Goal: Check status: Check status

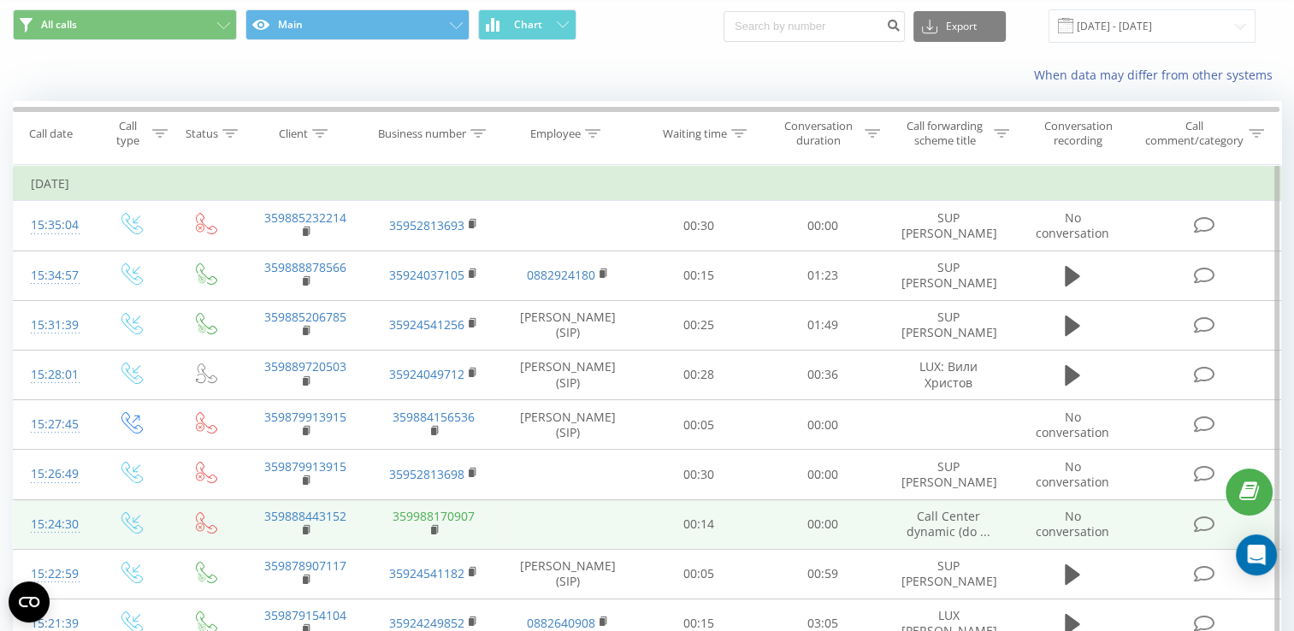
scroll to position [86, 0]
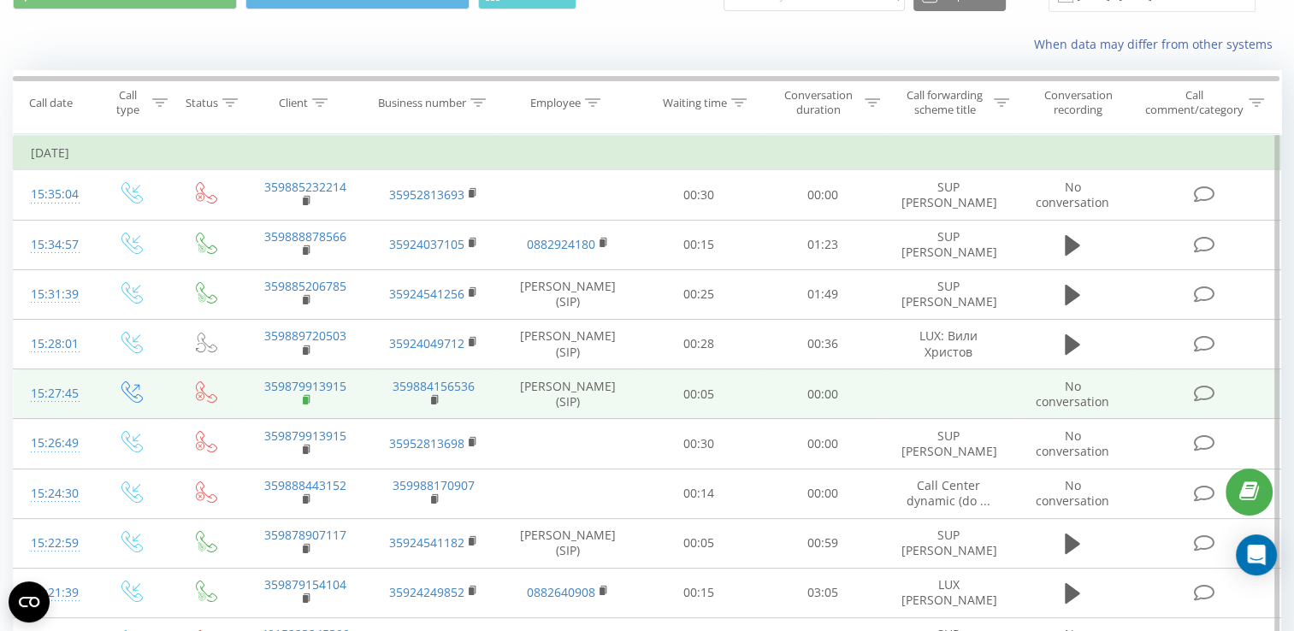
click at [304, 405] on rect at bounding box center [305, 401] width 5 height 8
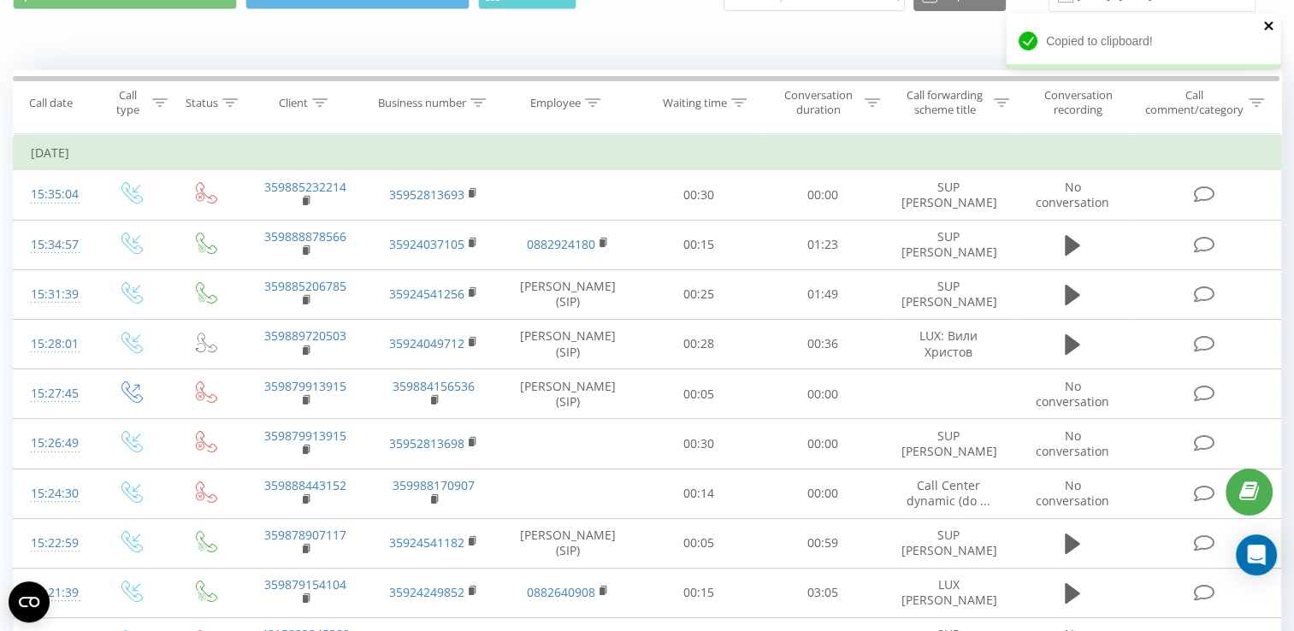
click at [1270, 29] on icon "close" at bounding box center [1268, 25] width 9 height 9
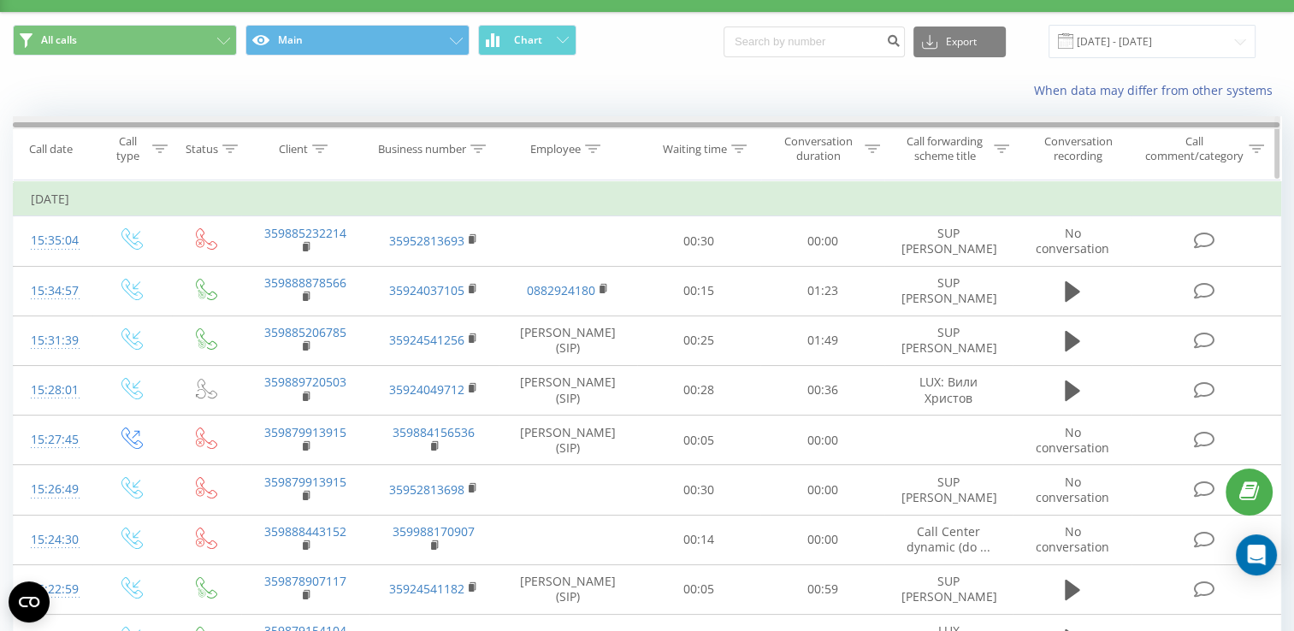
scroll to position [0, 0]
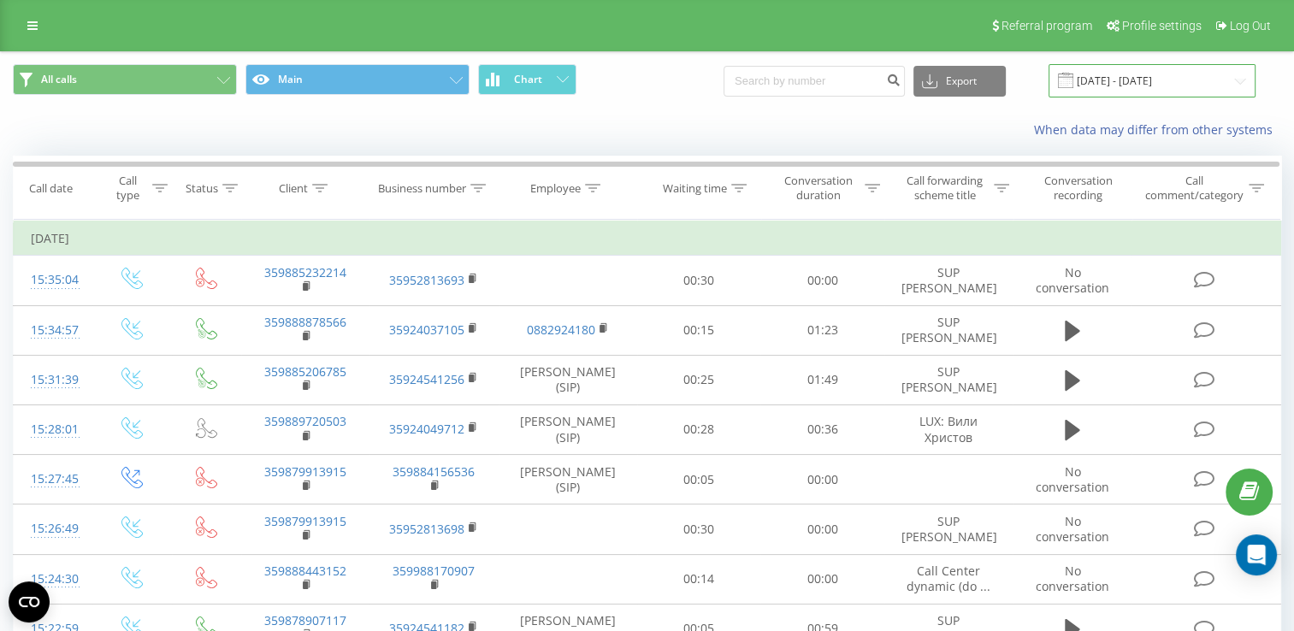
click at [1233, 80] on input "[DATE] - [DATE]" at bounding box center [1152, 80] width 207 height 33
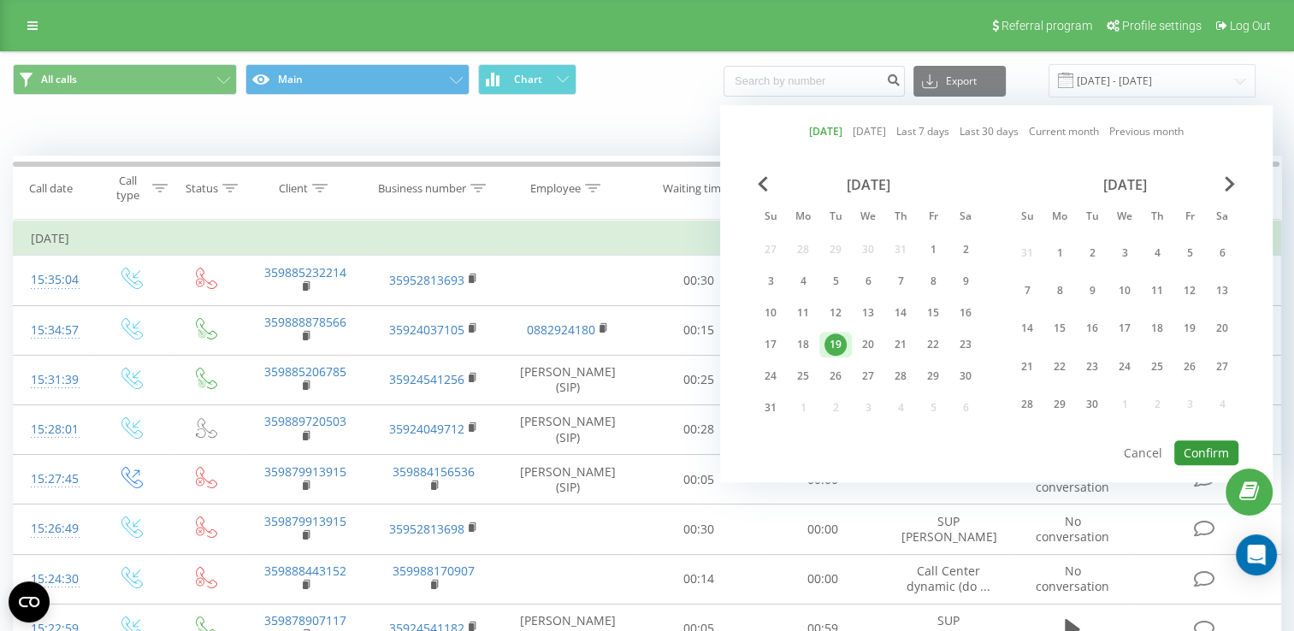
click at [1195, 440] on button "Confirm" at bounding box center [1206, 452] width 64 height 25
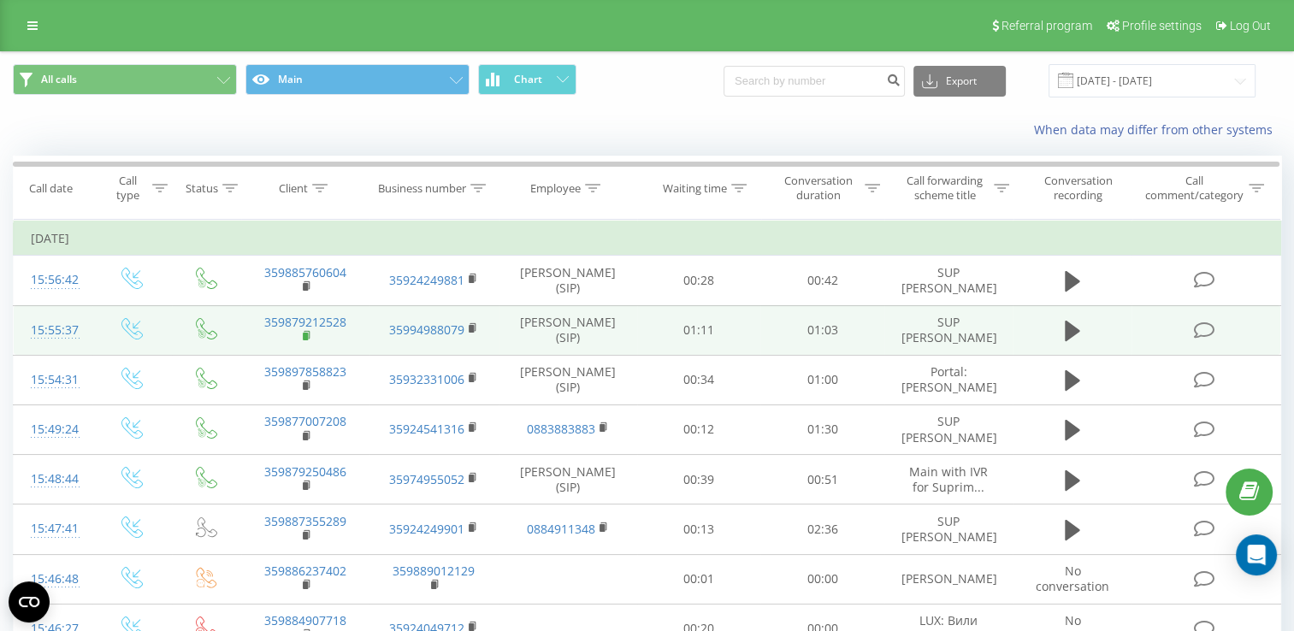
click at [304, 337] on rect at bounding box center [305, 337] width 5 height 8
